Goal: Transaction & Acquisition: Purchase product/service

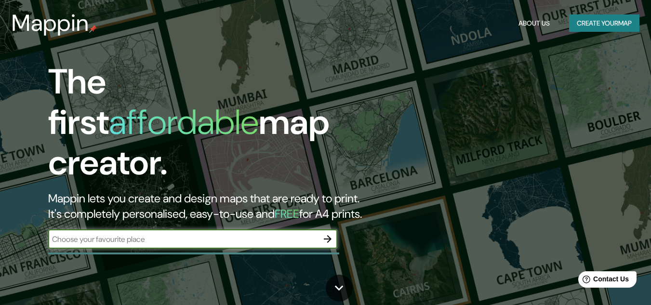
click at [170, 234] on input "text" at bounding box center [183, 239] width 270 height 11
type input "A"
type input "Indaiatuba - SP"
click at [333, 233] on icon "button" at bounding box center [328, 239] width 12 height 12
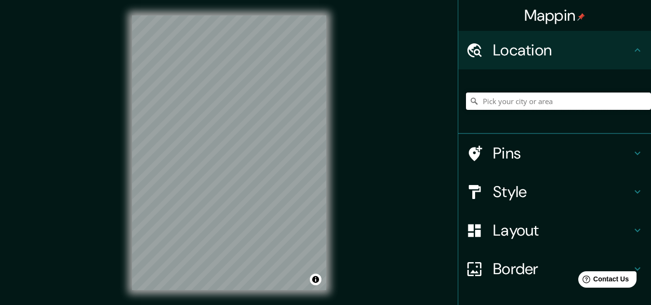
click at [542, 102] on input "Pick your city or area" at bounding box center [558, 101] width 185 height 17
click at [590, 197] on h4 "Style" at bounding box center [562, 191] width 139 height 19
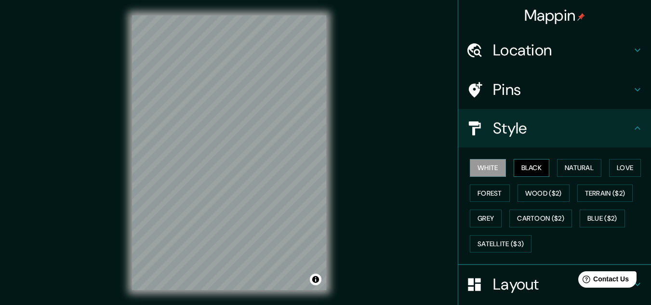
click at [526, 173] on button "Black" at bounding box center [532, 168] width 36 height 18
click at [486, 211] on button "Grey" at bounding box center [486, 219] width 32 height 18
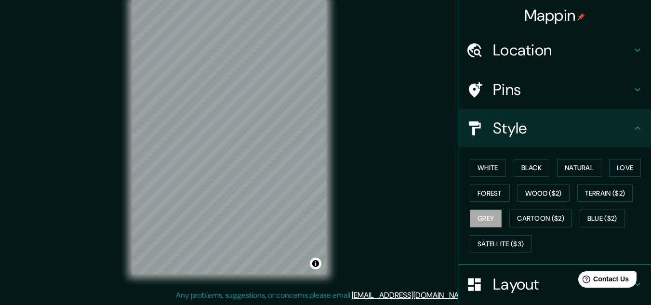
click at [546, 39] on div "Location" at bounding box center [554, 50] width 193 height 39
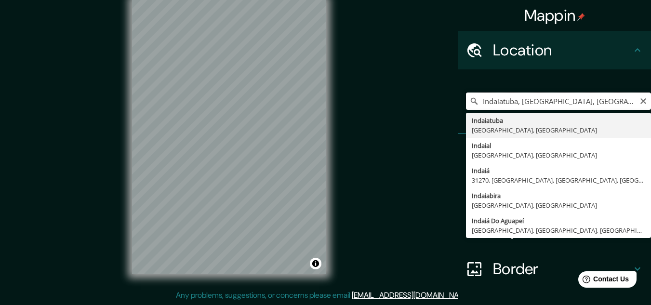
click at [473, 99] on input "Indaiatuba, [GEOGRAPHIC_DATA], [GEOGRAPHIC_DATA]" at bounding box center [558, 101] width 185 height 17
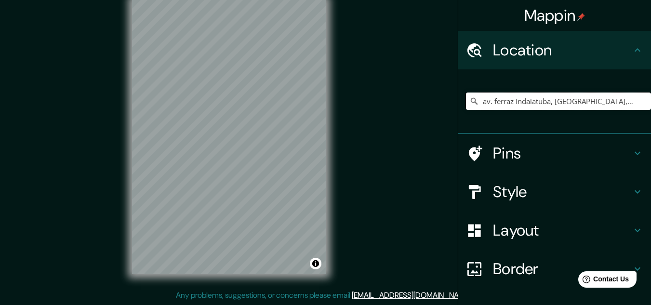
type input "av. ferraz Indaiatuba, São Paulo, Brasil"
click at [528, 157] on h4 "Pins" at bounding box center [562, 153] width 139 height 19
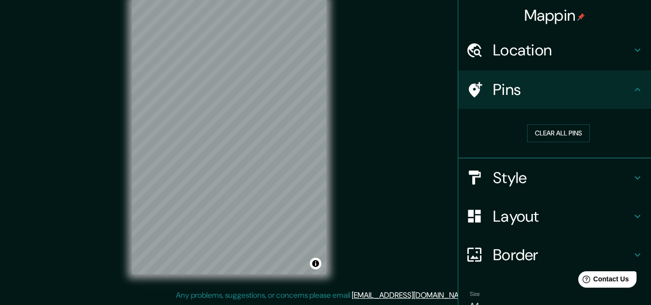
click at [350, 142] on div "Mappin Location av. ferraz Indaiatuba, São Paulo, Brasil Indaiatuba São Paulo, …" at bounding box center [325, 144] width 651 height 321
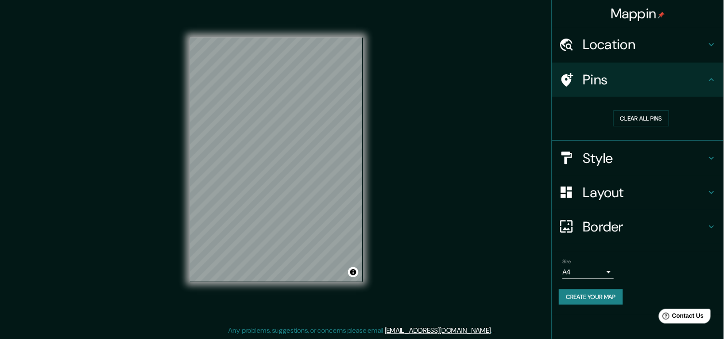
scroll to position [8, 0]
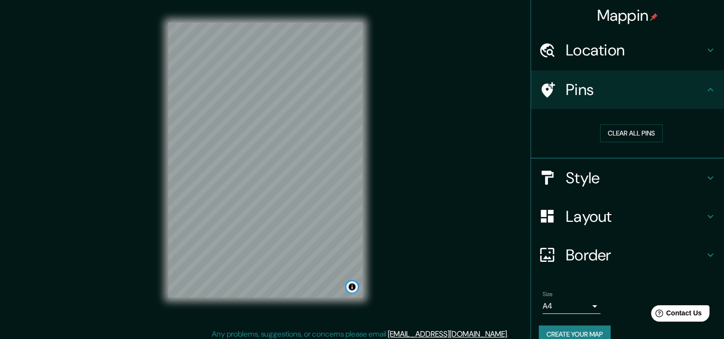
click at [354, 282] on button "Toggle attribution" at bounding box center [352, 287] width 12 height 12
click at [350, 287] on button "Toggle attribution" at bounding box center [352, 287] width 12 height 12
click at [651, 89] on h4 "Pins" at bounding box center [634, 89] width 139 height 19
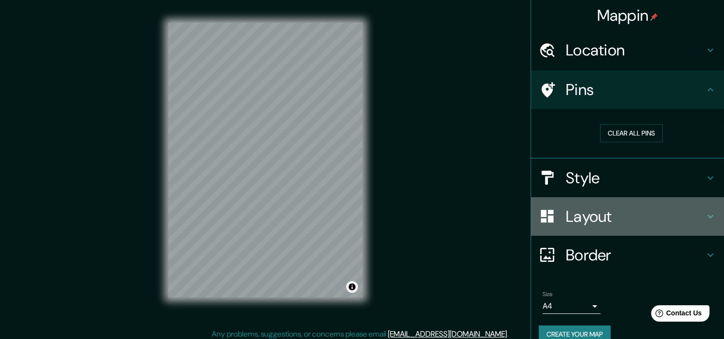
click at [651, 220] on h4 "Layout" at bounding box center [634, 216] width 139 height 19
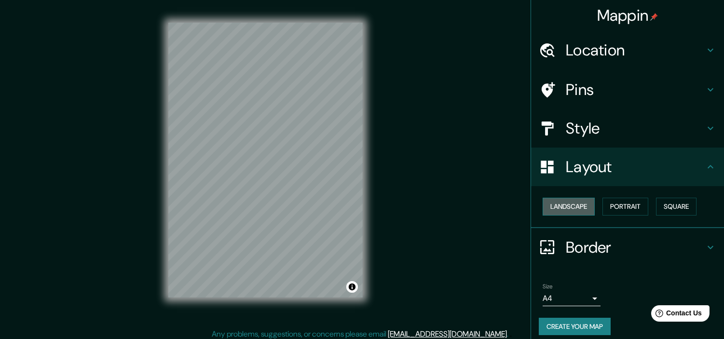
click at [558, 207] on button "Landscape" at bounding box center [568, 207] width 52 height 18
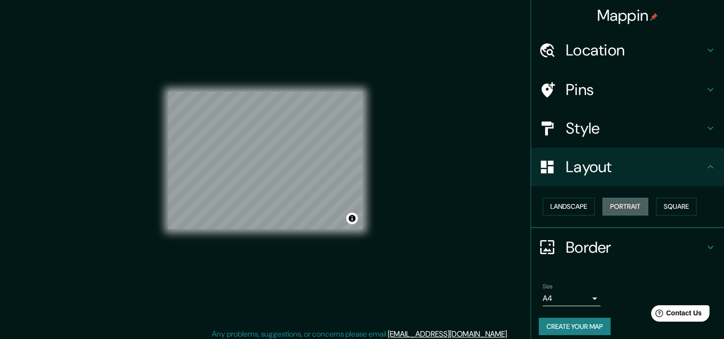
click at [627, 201] on button "Portrait" at bounding box center [625, 207] width 46 height 18
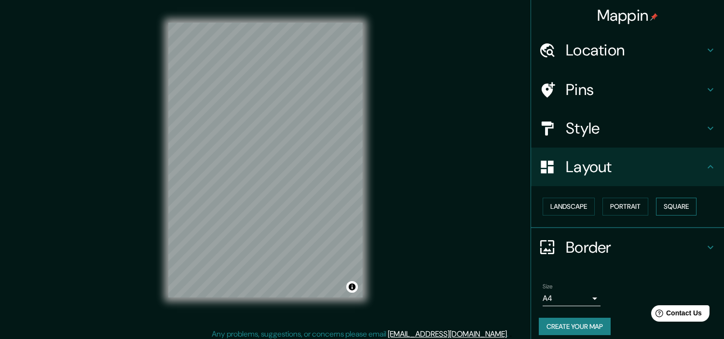
click at [651, 198] on button "Square" at bounding box center [676, 207] width 40 height 18
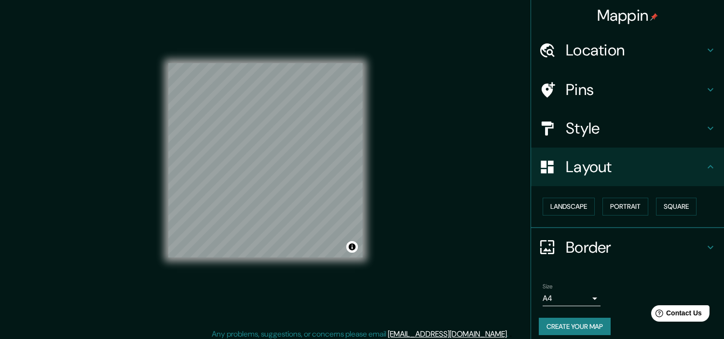
click at [576, 292] on body "Mappin Location av. ferraz Indaiatuba, São Paulo, Brasil Indaiatuba São Paulo, …" at bounding box center [362, 161] width 724 height 339
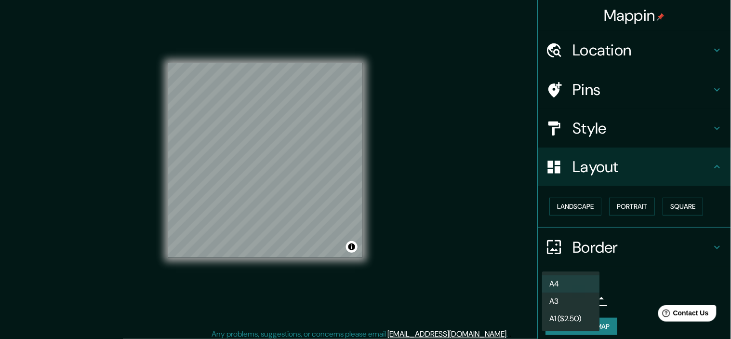
click at [563, 303] on li "A3" at bounding box center [571, 301] width 58 height 17
type input "a4"
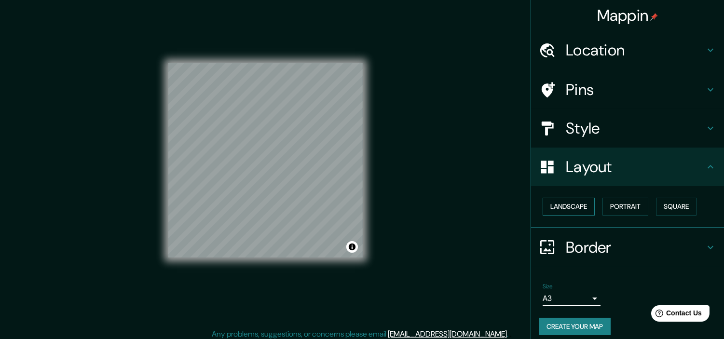
click at [571, 206] on button "Landscape" at bounding box center [568, 207] width 52 height 18
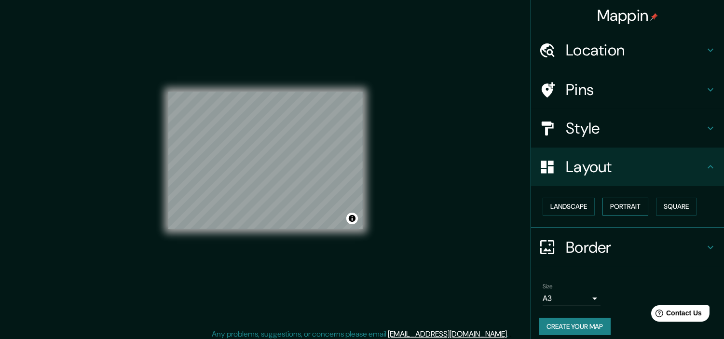
click at [606, 201] on button "Portrait" at bounding box center [625, 207] width 46 height 18
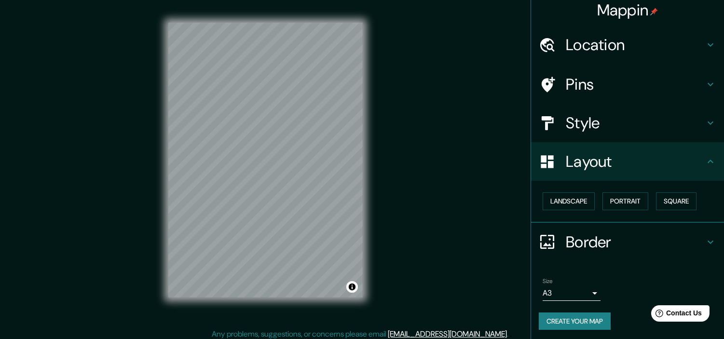
scroll to position [6, 0]
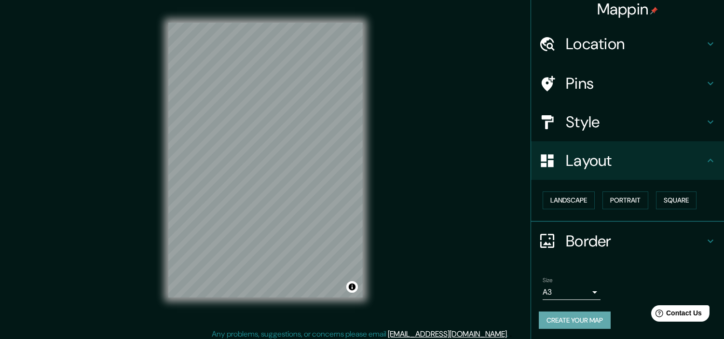
click at [597, 305] on button "Create your map" at bounding box center [574, 320] width 72 height 18
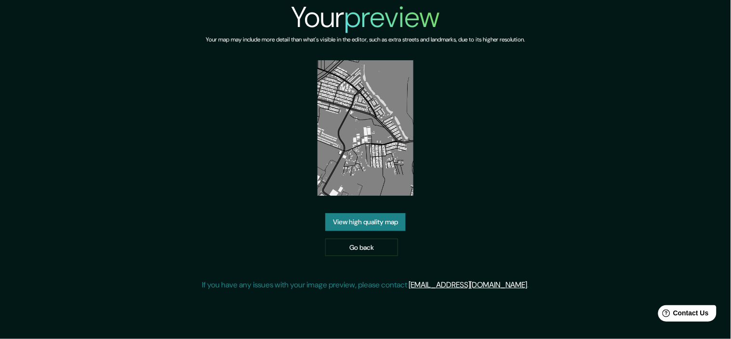
click at [394, 213] on link "View high quality map" at bounding box center [365, 222] width 81 height 18
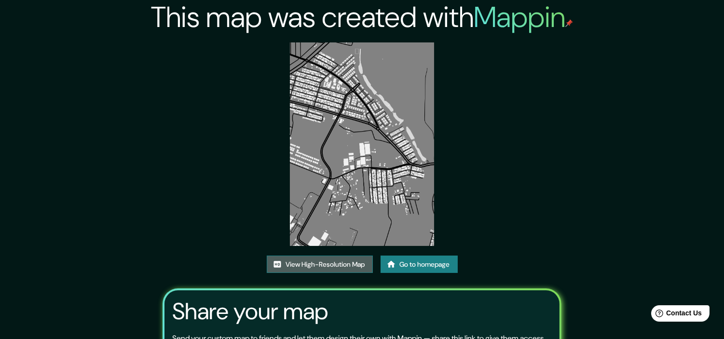
click at [324, 268] on link "View High-Resolution Map" at bounding box center [320, 264] width 106 height 18
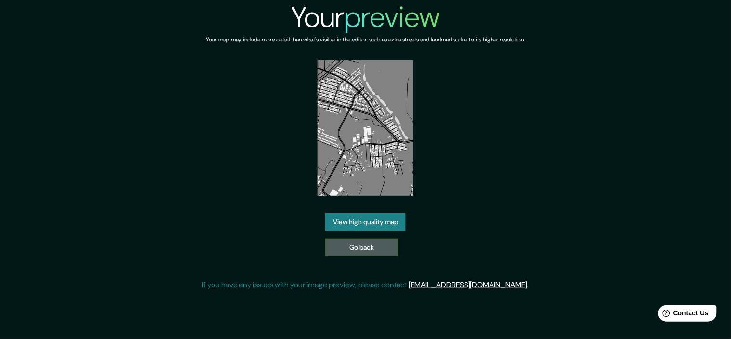
click at [352, 244] on link "Go back" at bounding box center [361, 248] width 73 height 18
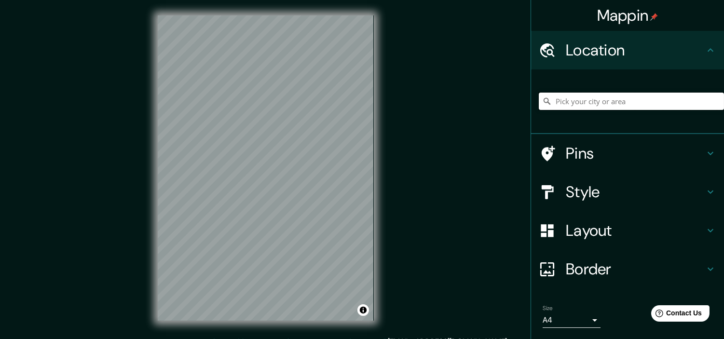
click at [592, 105] on input "Pick your city or area" at bounding box center [630, 101] width 185 height 17
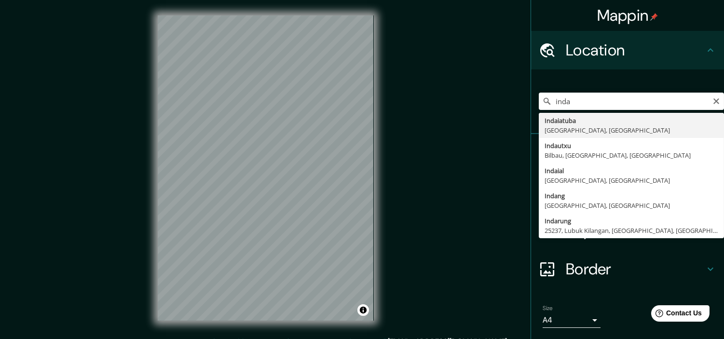
type input "Indaiatuba, [GEOGRAPHIC_DATA], [GEOGRAPHIC_DATA]"
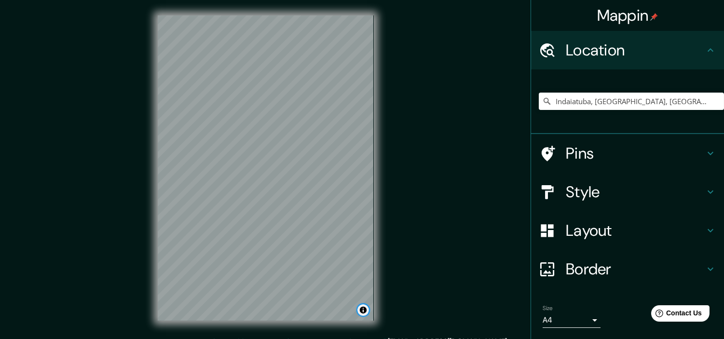
click at [365, 310] on button "Toggle attribution" at bounding box center [363, 310] width 12 height 12
click at [363, 309] on button "Toggle attribution" at bounding box center [363, 310] width 12 height 12
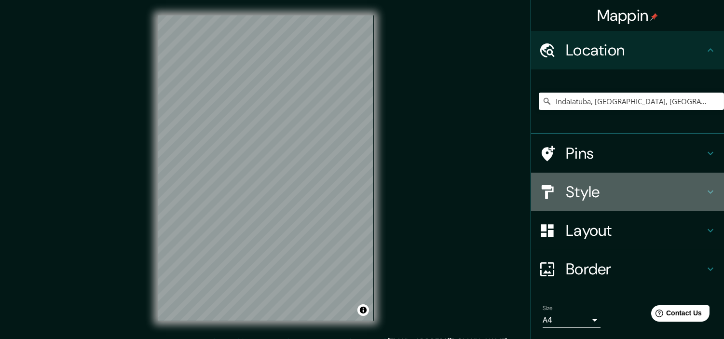
click at [655, 195] on h4 "Style" at bounding box center [634, 191] width 139 height 19
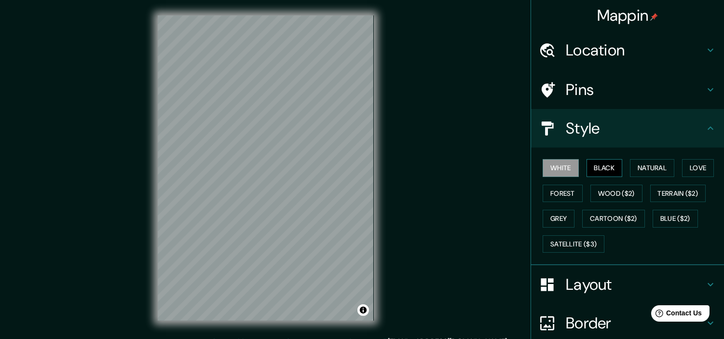
click at [599, 167] on button "Black" at bounding box center [604, 168] width 36 height 18
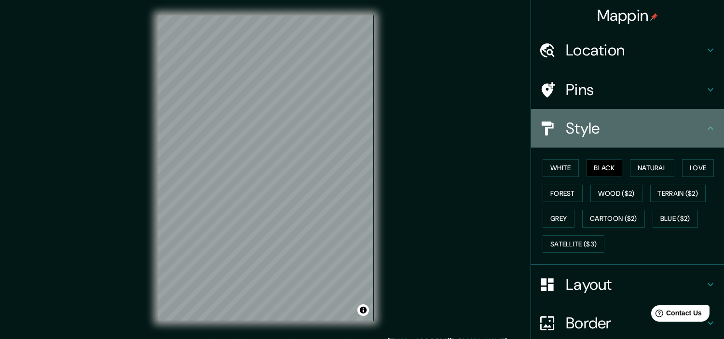
click at [622, 134] on h4 "Style" at bounding box center [634, 128] width 139 height 19
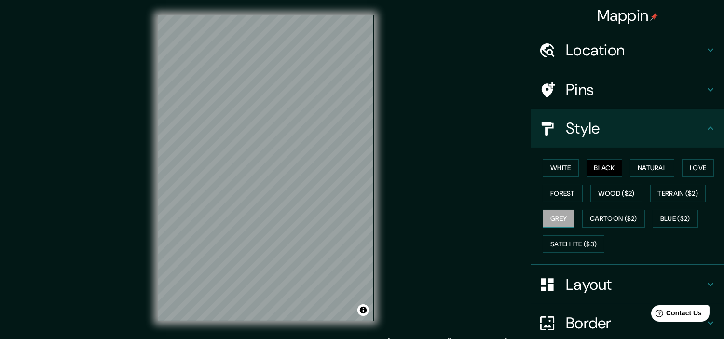
click at [556, 211] on button "Grey" at bounding box center [558, 219] width 32 height 18
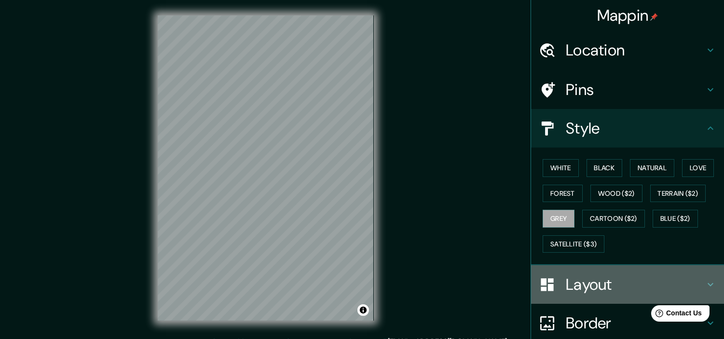
click at [582, 283] on h4 "Layout" at bounding box center [634, 284] width 139 height 19
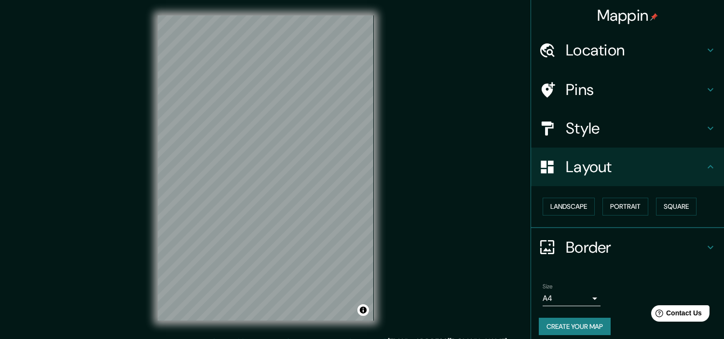
click at [577, 242] on h4 "Border" at bounding box center [634, 247] width 139 height 19
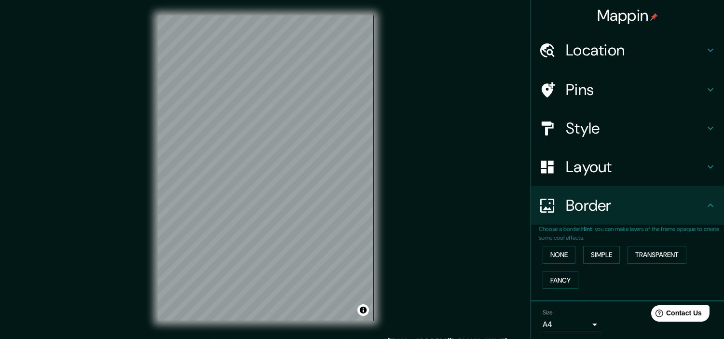
click at [632, 215] on div "Border" at bounding box center [627, 205] width 193 height 39
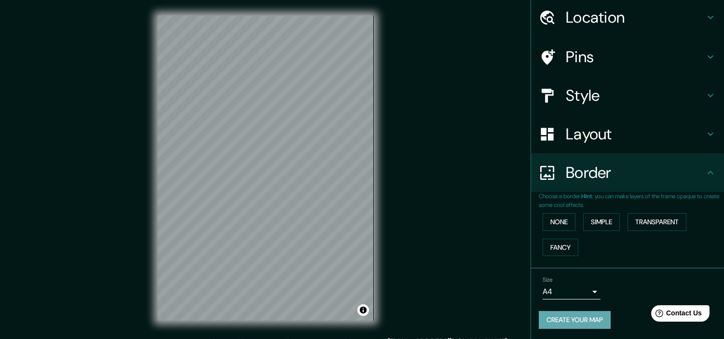
click at [565, 321] on button "Create your map" at bounding box center [574, 320] width 72 height 18
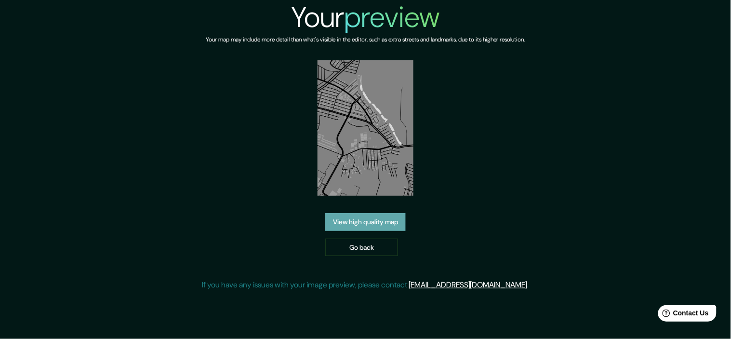
click at [362, 222] on link "View high quality map" at bounding box center [365, 222] width 81 height 18
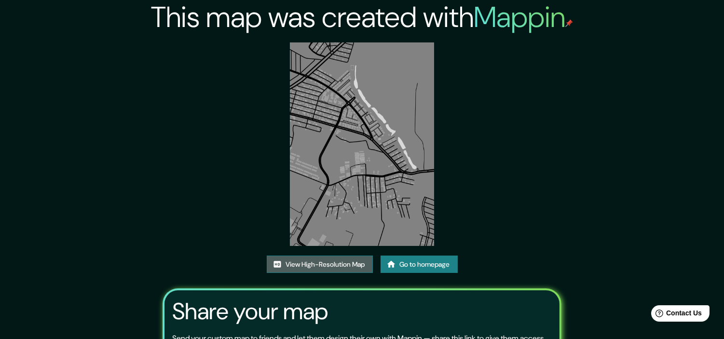
click at [343, 260] on link "View High-Resolution Map" at bounding box center [320, 264] width 106 height 18
